Goal: Navigation & Orientation: Find specific page/section

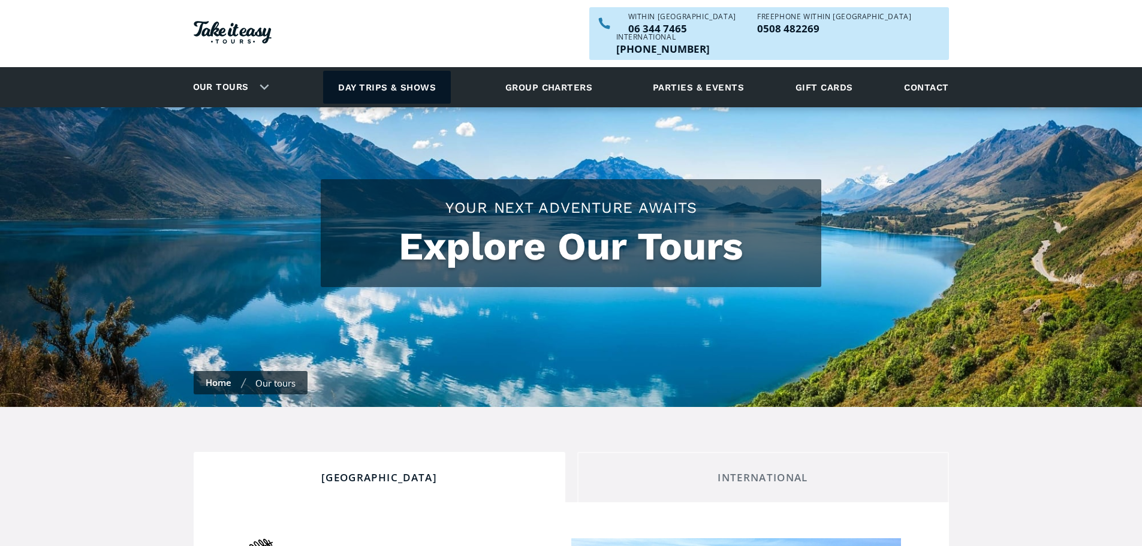
click at [361, 71] on link "Day trips & shows" at bounding box center [387, 87] width 128 height 33
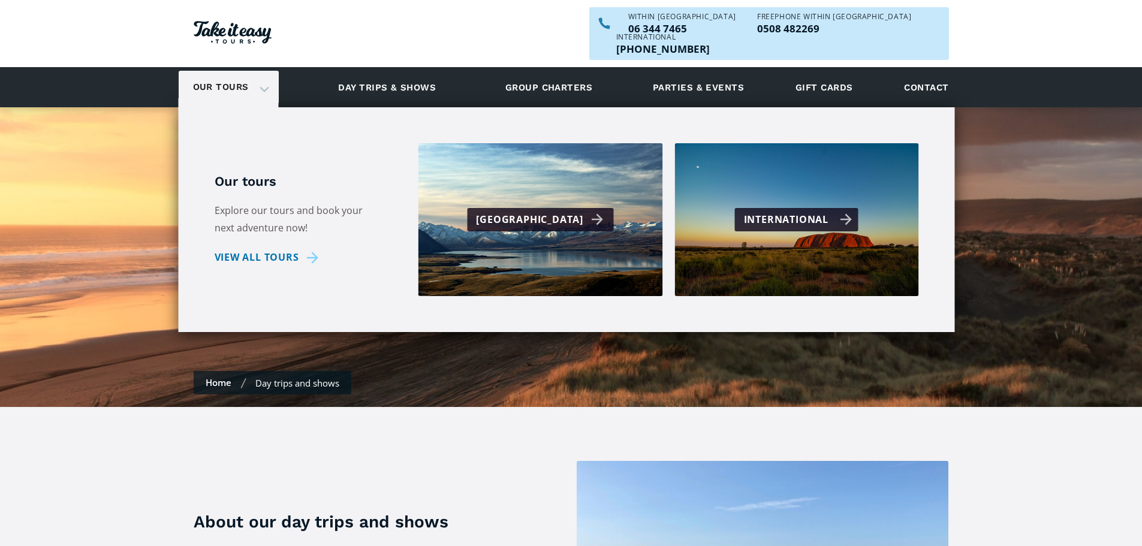
click at [827, 219] on div "International" at bounding box center [796, 219] width 245 height 153
